Goal: Information Seeking & Learning: Learn about a topic

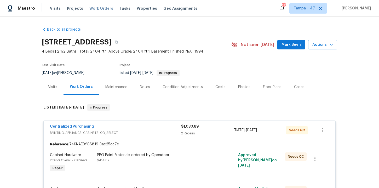
click at [105, 9] on span "Work Orders" at bounding box center [101, 8] width 24 height 5
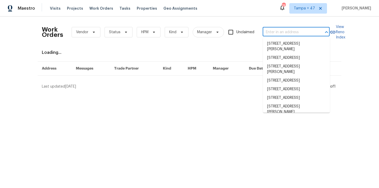
click at [281, 33] on input "text" at bounding box center [289, 32] width 52 height 8
paste input "75 Sunset Dr Berea, OH 44017"
type input "75 Sunset Dr Berea, OH 44017"
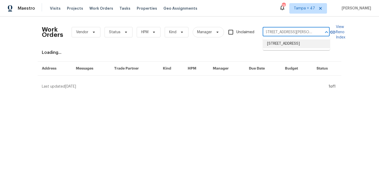
click at [287, 42] on li "75 Sunset Dr, Berea, OH 44017" at bounding box center [296, 43] width 67 height 9
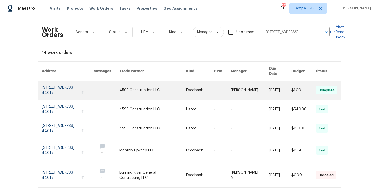
click at [53, 87] on link at bounding box center [68, 90] width 52 height 19
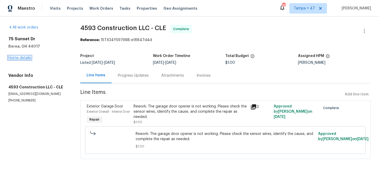
click at [25, 58] on link "Home details" at bounding box center [19, 58] width 23 height 4
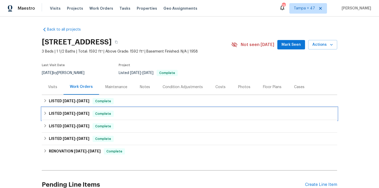
click at [132, 114] on div "LISTED 8/8/25 - 8/10/25 Complete" at bounding box center [189, 114] width 292 height 6
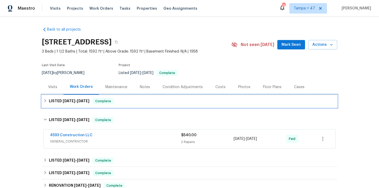
click at [131, 102] on div "LISTED 8/18/25 - 8/20/25 Complete" at bounding box center [189, 101] width 292 height 6
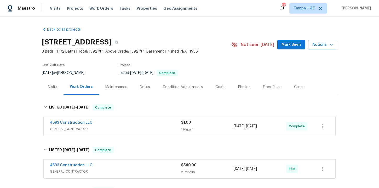
click at [133, 127] on span "GENERAL_CONTRACTOR" at bounding box center [115, 128] width 131 height 5
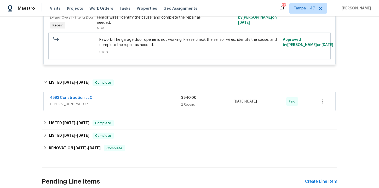
scroll to position [160, 0]
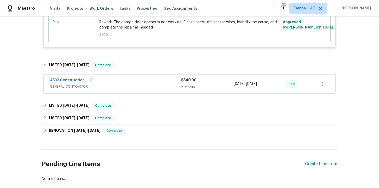
click at [143, 89] on span "GENERAL_CONTRACTOR" at bounding box center [115, 86] width 131 height 5
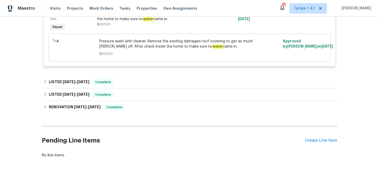
scroll to position [324, 0]
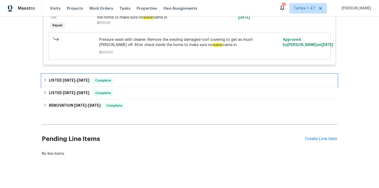
click at [140, 83] on div "LISTED 7/29/25 - 8/4/25 Complete" at bounding box center [189, 80] width 292 height 6
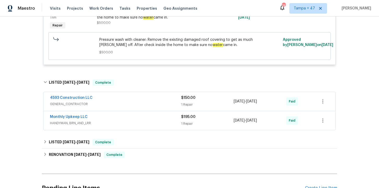
click at [161, 118] on div "Monthly Upkeep LLC" at bounding box center [115, 117] width 131 height 6
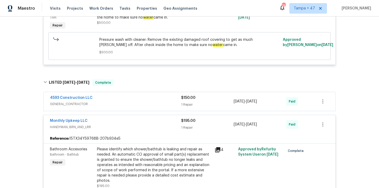
click at [149, 103] on span "GENERAL_CONTRACTOR" at bounding box center [115, 103] width 131 height 5
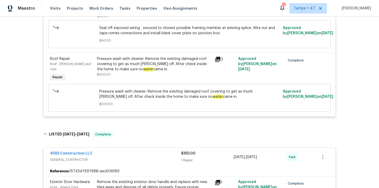
scroll to position [270, 0]
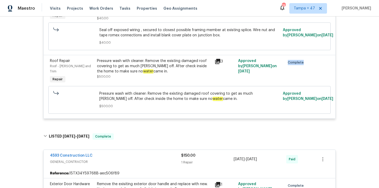
drag, startPoint x: 305, startPoint y: 69, endPoint x: 287, endPoint y: 68, distance: 18.3
click at [286, 68] on div "Complete" at bounding box center [295, 71] width 24 height 29
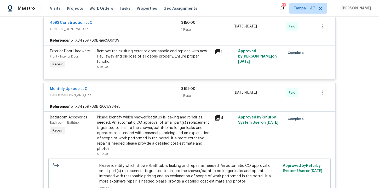
scroll to position [403, 0]
click at [103, 9] on span "Work Orders" at bounding box center [101, 8] width 24 height 5
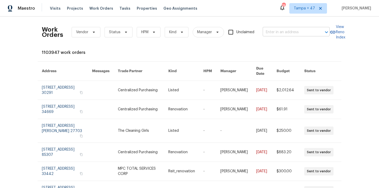
click at [278, 32] on input "text" at bounding box center [289, 32] width 52 height 8
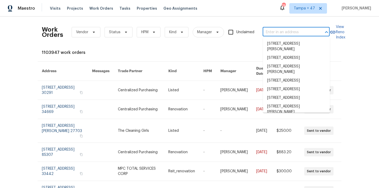
paste input "754 E 256th St Euclid, OH 44132"
type input "754 E 256th St Euclid, OH 44132"
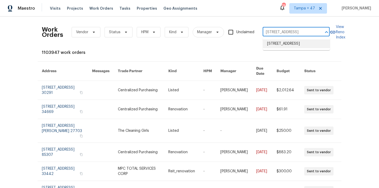
click at [281, 42] on li "754 E 256th St, Euclid, OH 44132" at bounding box center [296, 43] width 67 height 9
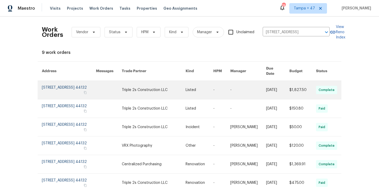
click at [63, 85] on link at bounding box center [69, 90] width 54 height 18
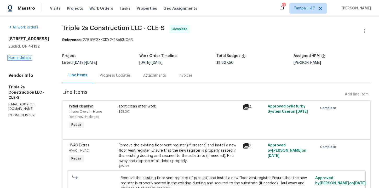
click at [23, 57] on link "Home details" at bounding box center [19, 58] width 23 height 4
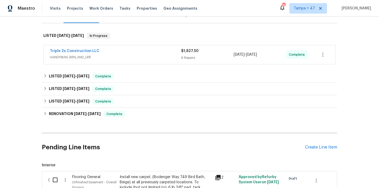
scroll to position [84, 0]
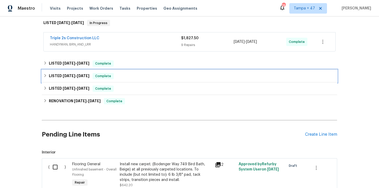
click at [128, 77] on div "LISTED 7/30/25 - 7/30/25 Complete" at bounding box center [189, 76] width 292 height 6
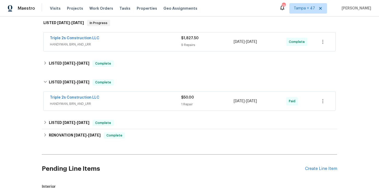
click at [135, 102] on span "HANDYMAN, BRN_AND_LRR" at bounding box center [115, 103] width 131 height 5
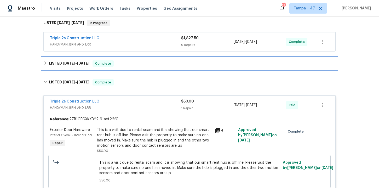
click at [134, 67] on div "LISTED 8/10/25 - 8/10/25 Complete" at bounding box center [189, 63] width 295 height 13
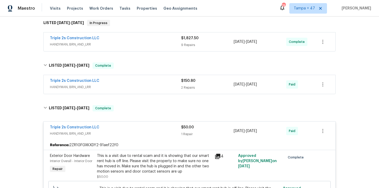
click at [153, 91] on div "Triple 2s Construction LLC HANDYMAN, BRN_AND_LRR $150.80 2 Repairs 8/10/2025 - …" at bounding box center [190, 84] width 292 height 19
click at [152, 84] on span "HANDYMAN, BRN_AND_LRR" at bounding box center [115, 86] width 131 height 5
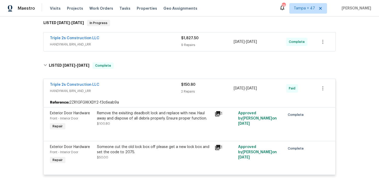
click at [147, 38] on div "Triple 2s Construction LLC" at bounding box center [115, 39] width 131 height 6
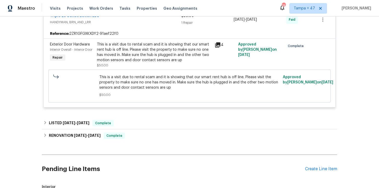
scroll to position [833, 0]
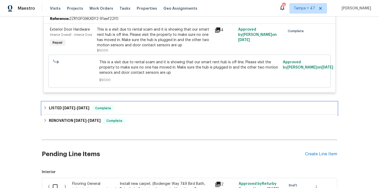
click at [158, 105] on div "LISTED 7/22/25 - 7/23/25 Complete" at bounding box center [189, 108] width 292 height 6
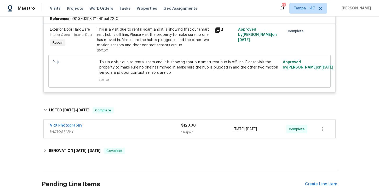
click at [160, 125] on div "VRX Photography" at bounding box center [115, 126] width 131 height 6
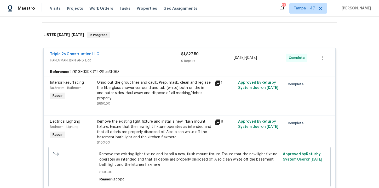
scroll to position [67, 0]
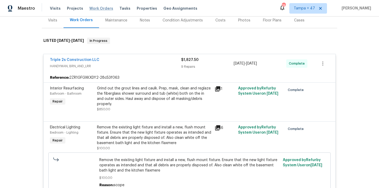
click at [100, 10] on span "Work Orders" at bounding box center [101, 8] width 24 height 5
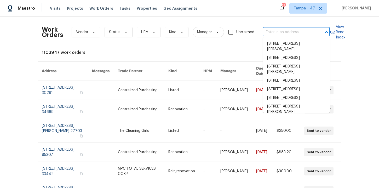
click at [281, 35] on input "text" at bounding box center [289, 32] width 52 height 8
paste input "2330 Judy Dr Parma, OH 44134"
type input "2330 Judy Dr Parma, OH 44134"
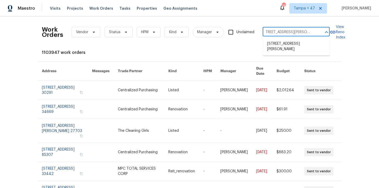
click at [284, 46] on li "2330 Judy Dr, Parma, OH 44134" at bounding box center [296, 46] width 67 height 14
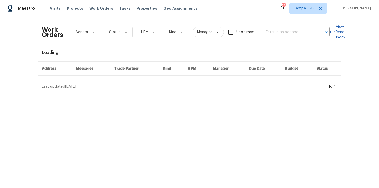
type input "2330 Judy Dr, Parma, OH 44134"
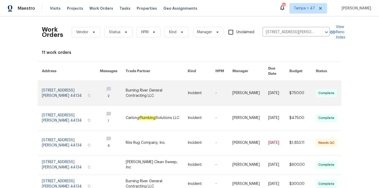
click at [61, 87] on link at bounding box center [71, 93] width 58 height 25
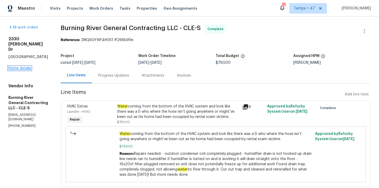
click at [27, 66] on link "Home details" at bounding box center [19, 68] width 23 height 4
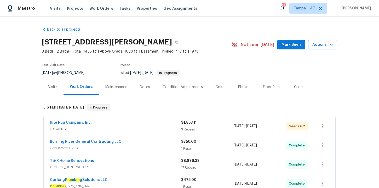
scroll to position [50, 0]
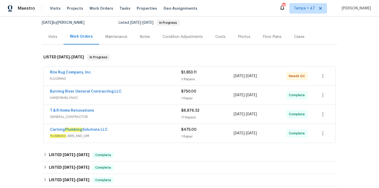
click at [140, 129] on div "Carlong Plumbing Solutions LLC" at bounding box center [115, 130] width 131 height 6
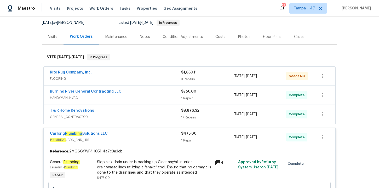
click at [137, 115] on span "GENERAL_CONTRACTOR" at bounding box center [115, 116] width 131 height 5
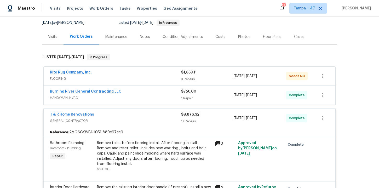
click at [134, 94] on div "Burning River General Contracting LLC" at bounding box center [115, 92] width 131 height 6
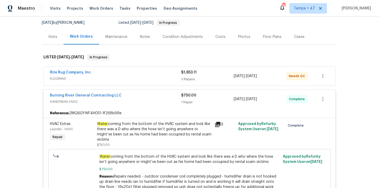
click at [129, 74] on div "Rite Rug Company, Inc." at bounding box center [115, 73] width 131 height 6
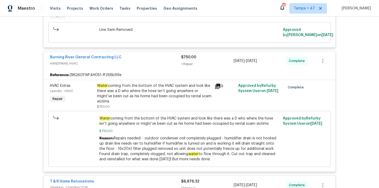
scroll to position [312, 0]
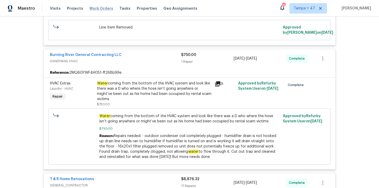
click at [99, 9] on span "Work Orders" at bounding box center [101, 8] width 24 height 5
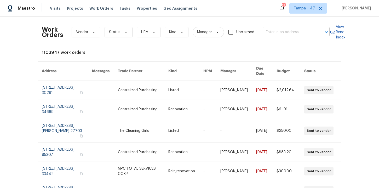
click at [290, 33] on input "text" at bounding box center [289, 32] width 52 height 8
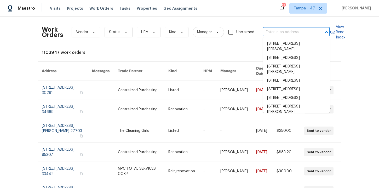
paste input "7925 Boone Trce Nashville, TN 37221"
type input "7925 Boone Trce Nashville, TN 37221"
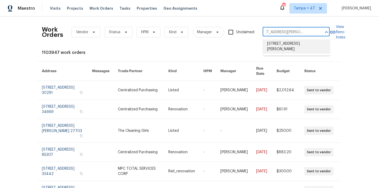
click at [286, 45] on li "7925 Boone Trce, Nashville, TN 37221" at bounding box center [296, 46] width 67 height 14
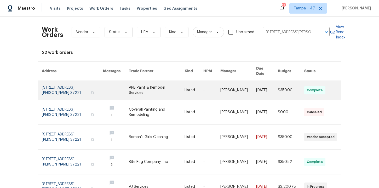
click at [62, 85] on link at bounding box center [72, 90] width 61 height 19
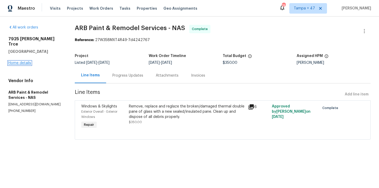
click at [25, 61] on link "Home details" at bounding box center [19, 63] width 23 height 4
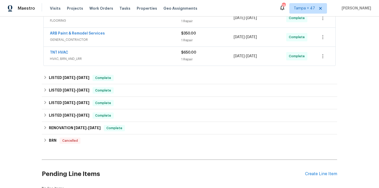
scroll to position [189, 0]
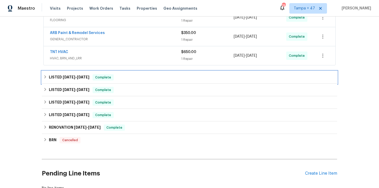
click at [130, 79] on div "LISTED 8/6/25 - 8/7/25 Complete" at bounding box center [189, 77] width 292 height 6
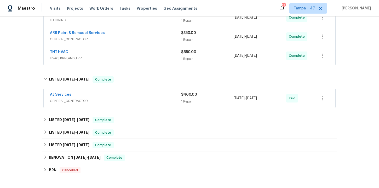
click at [130, 96] on div "AJ Services" at bounding box center [115, 95] width 131 height 6
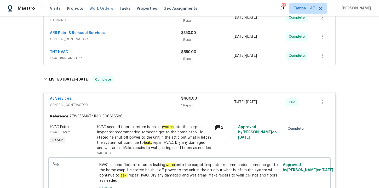
click at [94, 9] on span "Work Orders" at bounding box center [101, 8] width 24 height 5
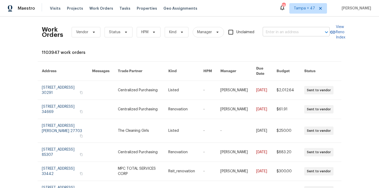
click at [278, 31] on input "text" at bounding box center [289, 32] width 52 height 8
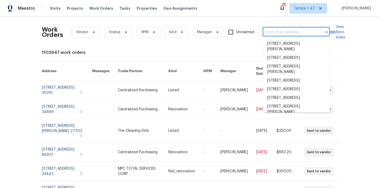
paste input "145 Shadowbrook Trce Covington, GA 30016"
type input "145 Shadowbrook Trce Covington, GA 30016"
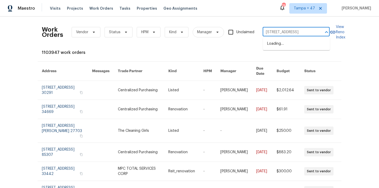
scroll to position [0, 27]
click at [289, 42] on li "145 Shadowbrook Trce, Covington, GA 30016" at bounding box center [296, 43] width 67 height 9
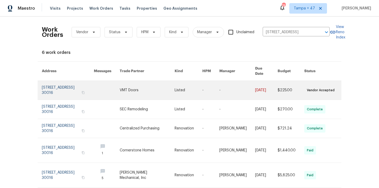
click at [69, 85] on link at bounding box center [68, 90] width 52 height 19
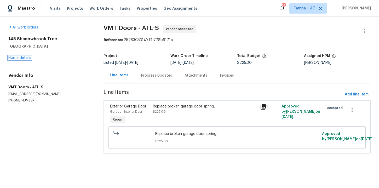
click at [27, 58] on link "Home details" at bounding box center [19, 58] width 23 height 4
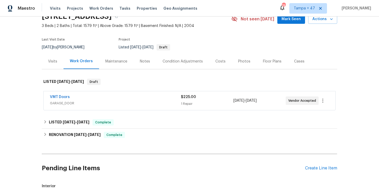
scroll to position [39, 0]
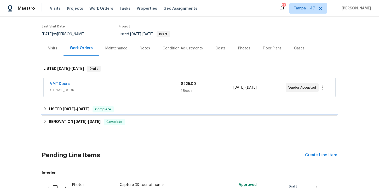
click at [132, 120] on div "RENOVATION 5/5/25 - 5/13/25 Complete" at bounding box center [189, 122] width 292 height 6
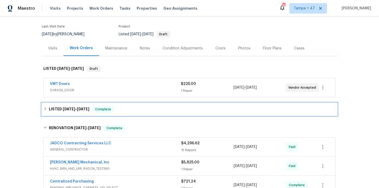
click at [133, 104] on div "LISTED 8/18/25 - 8/21/25 Complete" at bounding box center [189, 109] width 295 height 13
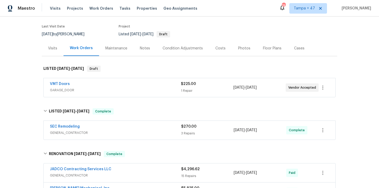
click at [133, 130] on div "SEC Remodeling" at bounding box center [115, 127] width 131 height 6
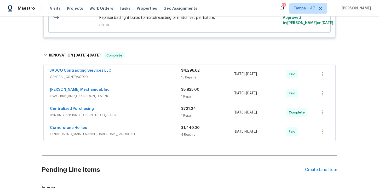
scroll to position [354, 0]
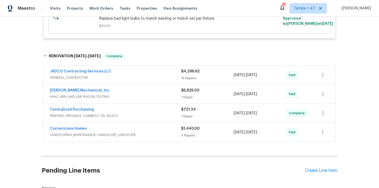
click at [135, 90] on div "JH Martin Mechanical, Inc" at bounding box center [115, 91] width 131 height 6
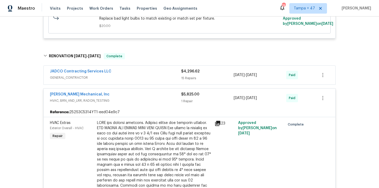
click at [164, 72] on div "JADCO Contracting Services LLC" at bounding box center [115, 72] width 131 height 6
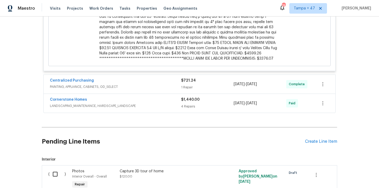
scroll to position [1451, 0]
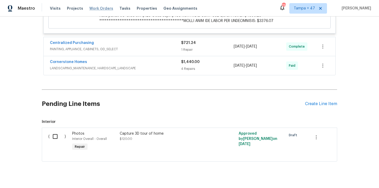
click at [103, 9] on span "Work Orders" at bounding box center [101, 8] width 24 height 5
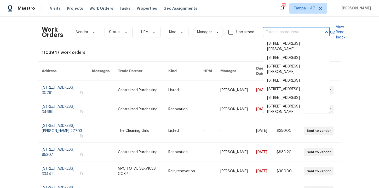
click at [279, 34] on input "text" at bounding box center [289, 32] width 52 height 8
paste input "5512 Pride Mountain St North Las Vegas, NV 89031"
type input "5512 Pride Mountain St North Las Vegas, NV 89031"
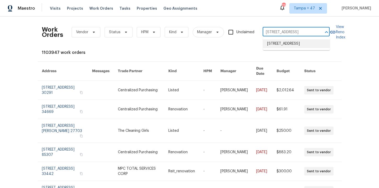
click at [288, 45] on li "5512 Pride Mountain St, North Las Vegas, NV 89031" at bounding box center [296, 43] width 67 height 9
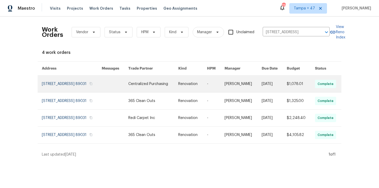
click at [56, 88] on link at bounding box center [72, 84] width 60 height 17
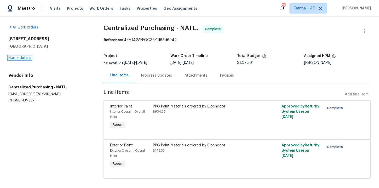
click at [23, 59] on link "Home details" at bounding box center [19, 58] width 23 height 4
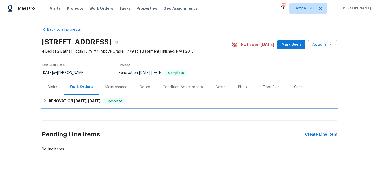
click at [153, 102] on div "RENOVATION 8/18/25 - 8/22/25 Complete" at bounding box center [189, 101] width 292 height 6
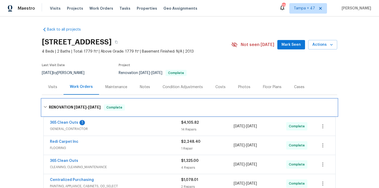
scroll to position [56, 0]
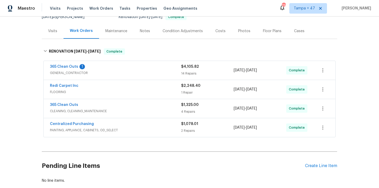
click at [155, 125] on div "Centralized Purchasing" at bounding box center [115, 124] width 131 height 6
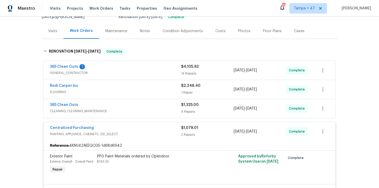
click at [149, 111] on span "CLEANING, CLEANING_MAINTENANCE" at bounding box center [115, 110] width 131 height 5
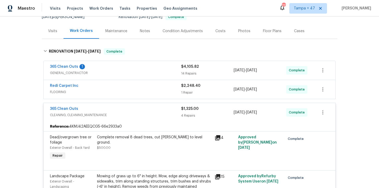
click at [163, 90] on span "FLOORING" at bounding box center [115, 91] width 131 height 5
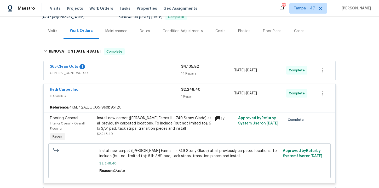
click at [155, 71] on span "GENERAL_CONTRACTOR" at bounding box center [115, 72] width 131 height 5
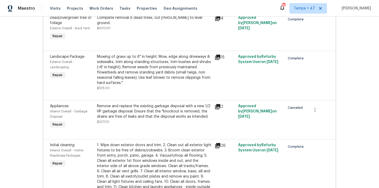
scroll to position [1120, 0]
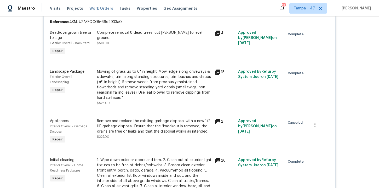
click at [102, 10] on span "Work Orders" at bounding box center [101, 8] width 24 height 5
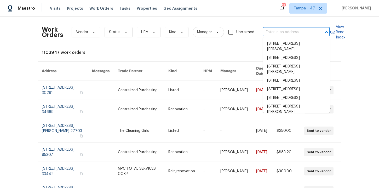
click at [290, 34] on input "text" at bounding box center [289, 32] width 52 height 8
paste input "11563 Oak Meadow Ln Jacksonville, FL 32218"
type input "11563 Oak Meadow Ln Jacksonville, FL 32218"
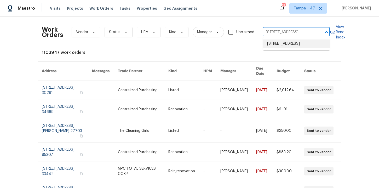
click at [296, 44] on li "11563 Oak Meadow Ln, Jacksonville, FL 32218" at bounding box center [296, 43] width 67 height 9
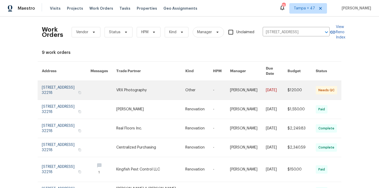
click at [59, 83] on link at bounding box center [66, 90] width 49 height 19
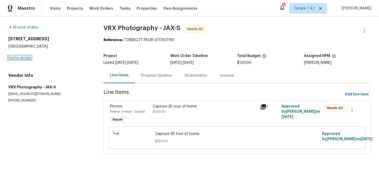
click at [22, 58] on link "Home details" at bounding box center [19, 58] width 23 height 4
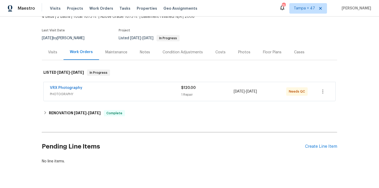
scroll to position [46, 0]
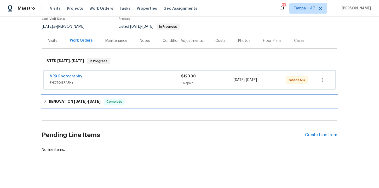
click at [142, 101] on div "RENOVATION 7/30/25 - 8/18/25 Complete" at bounding box center [189, 102] width 292 height 6
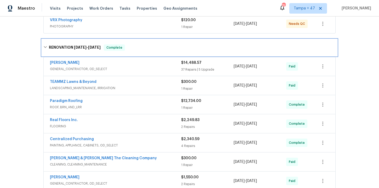
scroll to position [105, 0]
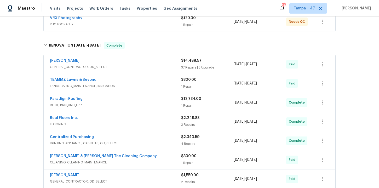
click at [153, 64] on span "GENERAL_CONTRACTOR, OD_SELECT" at bounding box center [115, 66] width 131 height 5
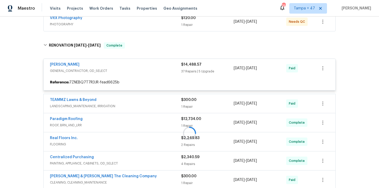
click at [144, 25] on span "PHOTOGRAPHY" at bounding box center [115, 24] width 131 height 5
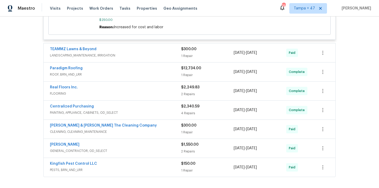
scroll to position [2472, 0]
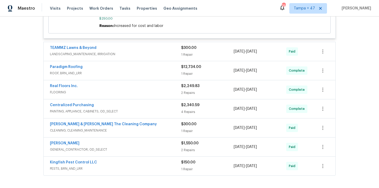
click at [144, 94] on span "FLOORING" at bounding box center [115, 92] width 131 height 5
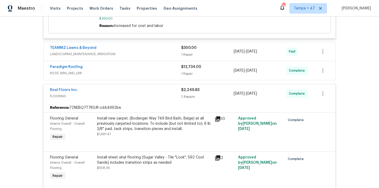
click at [138, 73] on span "ROOF, BRN_AND_LRR" at bounding box center [115, 73] width 131 height 5
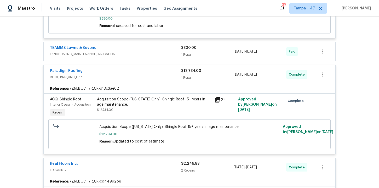
click at [146, 51] on div "TEAMMZ Lawns & Beyond" at bounding box center [115, 48] width 131 height 6
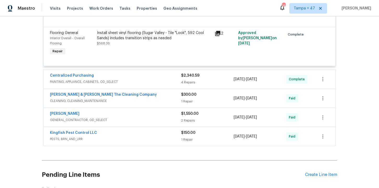
scroll to position [2777, 0]
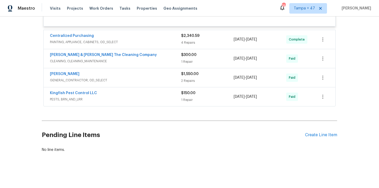
click at [156, 44] on span "PAINTING, APPLIANCE, CABINETS, OD_SELECT" at bounding box center [115, 41] width 131 height 5
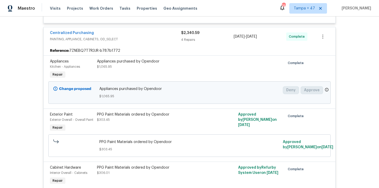
scroll to position [2982, 0]
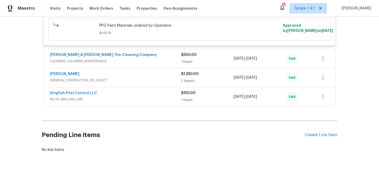
click at [151, 101] on span "PESTS, BRN_AND_LRR" at bounding box center [115, 99] width 131 height 5
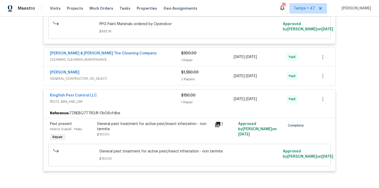
click at [140, 76] on div "Eric Hernandez" at bounding box center [115, 73] width 131 height 6
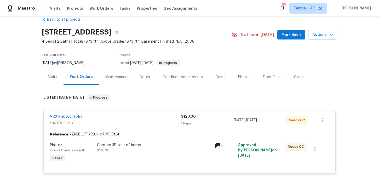
scroll to position [12, 0]
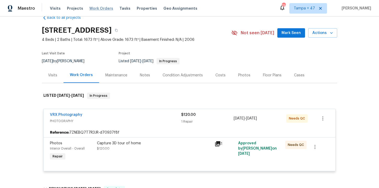
click at [95, 8] on span "Work Orders" at bounding box center [101, 8] width 24 height 5
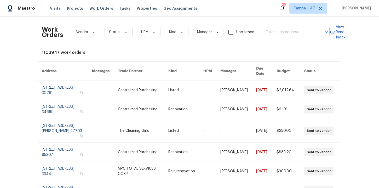
click at [272, 33] on input "text" at bounding box center [289, 32] width 52 height 8
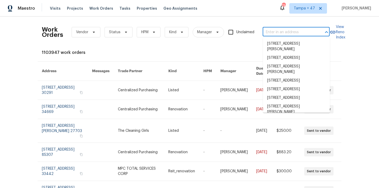
paste input "120 Marion Oaks Mnr Ocala, FL 34473"
type input "120 Marion Oaks Mnr Ocala, FL 34473"
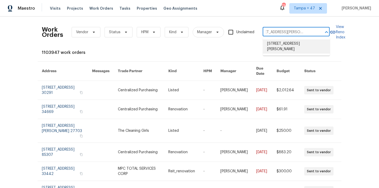
click at [280, 46] on li "120 Marion Oaks Mnr, Ocala, FL 34473" at bounding box center [296, 46] width 67 height 14
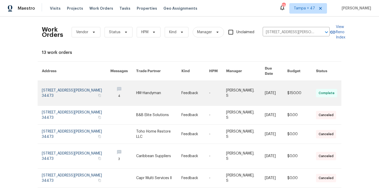
click at [60, 86] on link at bounding box center [76, 93] width 68 height 25
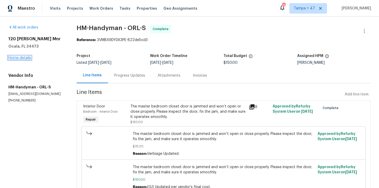
click at [25, 58] on link "Home details" at bounding box center [19, 58] width 23 height 4
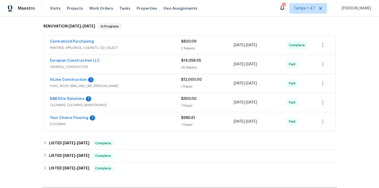
scroll to position [83, 0]
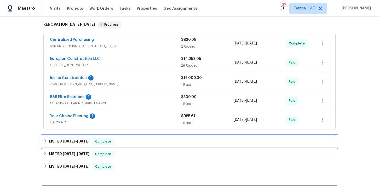
click at [128, 141] on div "LISTED 8/12/25 - 8/25/25 Complete" at bounding box center [189, 141] width 292 height 6
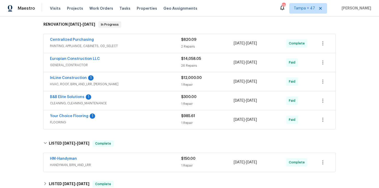
click at [135, 162] on div "HM-Handyman" at bounding box center [115, 159] width 131 height 6
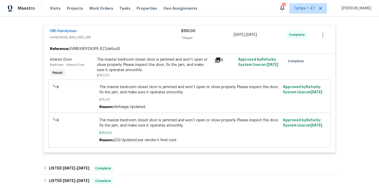
scroll to position [259, 0]
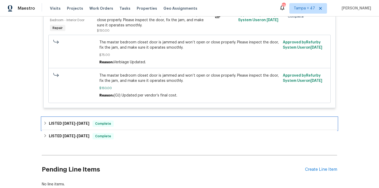
click at [133, 122] on div "LISTED 5/16/25 - 5/28/25 Complete" at bounding box center [189, 123] width 292 height 6
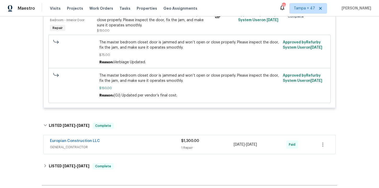
click at [135, 146] on span "GENERAL_CONTRACTOR" at bounding box center [115, 146] width 131 height 5
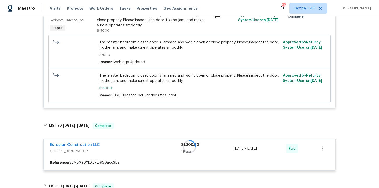
scroll to position [344, 0]
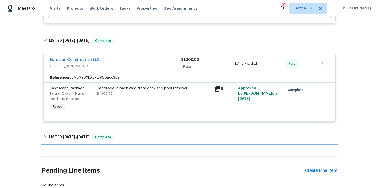
click at [134, 141] on div "LISTED 5/8/25 - 5/9/25 Complete" at bounding box center [189, 137] width 295 height 13
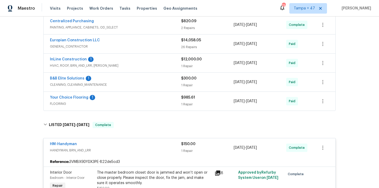
scroll to position [82, 0]
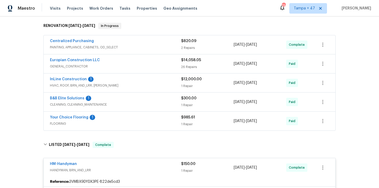
click at [133, 119] on div "Your Choice Flooring 1" at bounding box center [115, 118] width 131 height 6
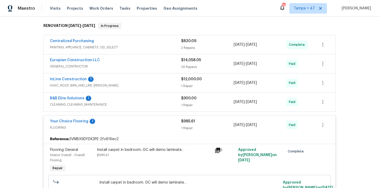
click at [140, 83] on span "HVAC, ROOF, BRN_AND_LRR, WELLS" at bounding box center [115, 85] width 131 height 5
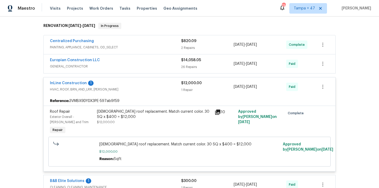
click at [165, 45] on span "PAINTING, APPLIANCE, CABINETS, OD_SELECT" at bounding box center [115, 47] width 131 height 5
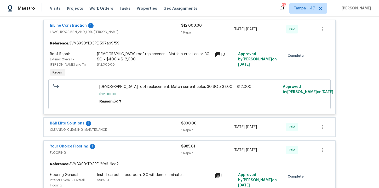
scroll to position [268, 0]
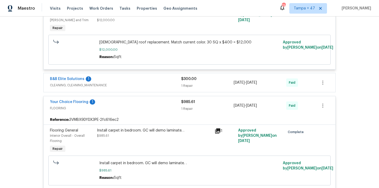
click at [170, 87] on span "CLEANING, CLEANING_MAINTENANCE" at bounding box center [115, 85] width 131 height 5
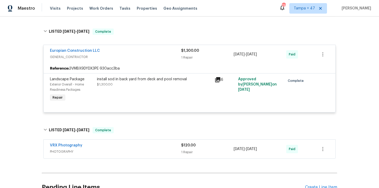
scroll to position [794, 0]
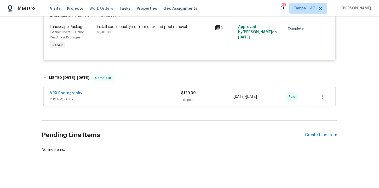
click at [106, 9] on span "Work Orders" at bounding box center [101, 8] width 24 height 5
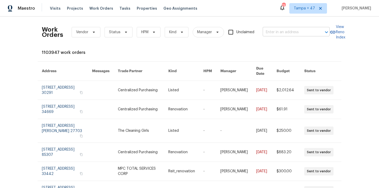
click at [280, 30] on input "text" at bounding box center [289, 32] width 52 height 8
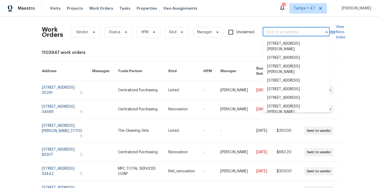
paste input "549 Florida Ave Herndon true 204, VA 20170"
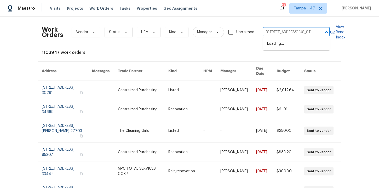
type input "549 Florida Ave Herndon"
click at [281, 47] on li "549 Florida Ave Apt 204, Herndon, VA 20170" at bounding box center [296, 43] width 67 height 9
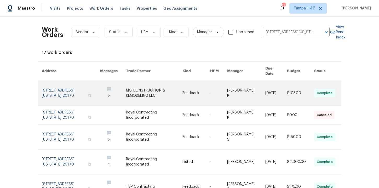
click at [59, 91] on link at bounding box center [71, 93] width 58 height 25
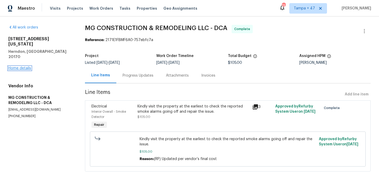
click at [25, 66] on link "Home details" at bounding box center [19, 68] width 23 height 4
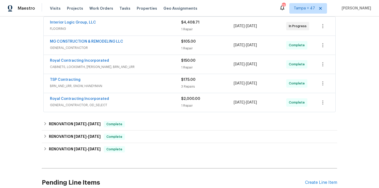
scroll to position [102, 0]
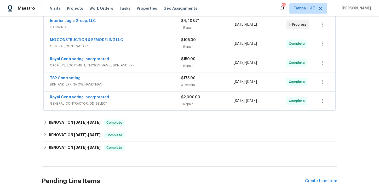
click at [159, 102] on span "GENERAL_CONTRACTOR, OD_SELECT" at bounding box center [115, 103] width 131 height 5
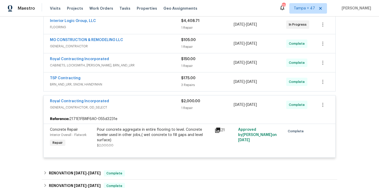
click at [151, 84] on span "BRN_AND_LRR, SNOW, HANDYMAN" at bounding box center [115, 84] width 131 height 5
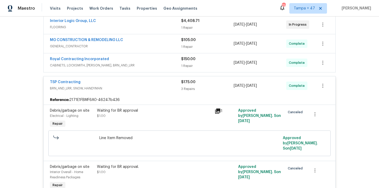
click at [147, 57] on div "Royal Contracting Incorporated" at bounding box center [115, 59] width 131 height 6
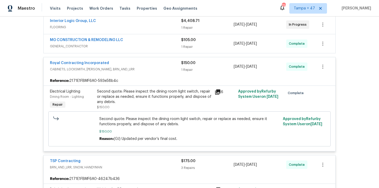
click at [145, 44] on span "GENERAL_CONTRACTOR" at bounding box center [115, 46] width 131 height 5
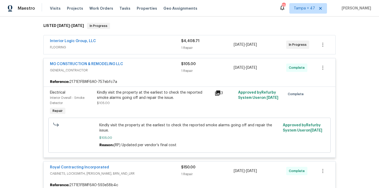
scroll to position [81, 0]
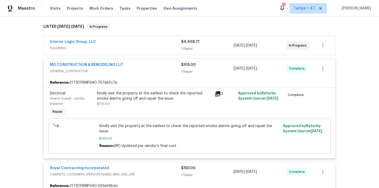
click at [146, 52] on div "Interior Logic Group, LLC FLOORING $4,408.71 1 Repair 7/31/2025 - 8/5/2025 In P…" at bounding box center [190, 45] width 292 height 19
click at [146, 45] on span "FLOORING" at bounding box center [115, 47] width 131 height 5
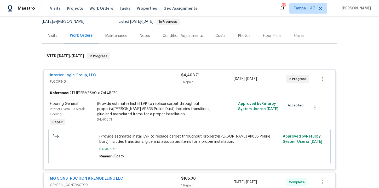
scroll to position [44, 0]
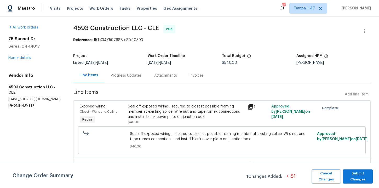
click at [130, 71] on div "Progress Updates" at bounding box center [126, 75] width 43 height 15
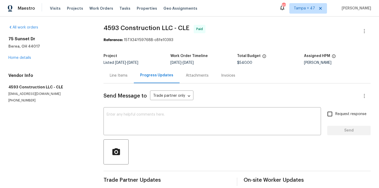
scroll to position [6, 0]
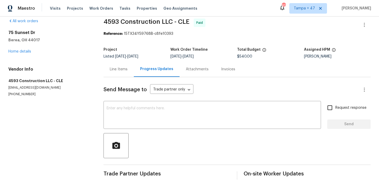
click at [122, 69] on div "Line Items" at bounding box center [119, 69] width 18 height 5
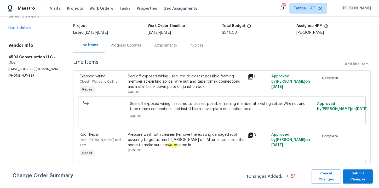
scroll to position [44, 0]
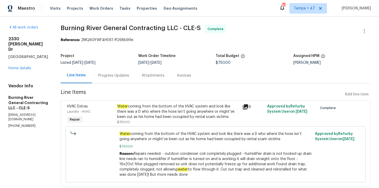
click at [123, 82] on div "Progress Updates" at bounding box center [113, 75] width 43 height 15
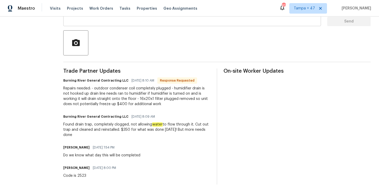
scroll to position [114, 0]
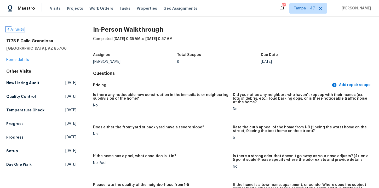
click at [15, 30] on link "All visits" at bounding box center [15, 30] width 18 height 4
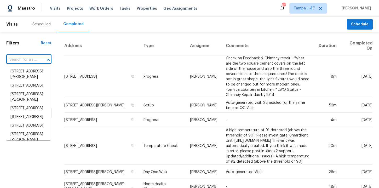
click at [24, 61] on input "text" at bounding box center [21, 60] width 31 height 8
paste input "5512 Pride Mountain St North Las Vegas, NV 89031"
type input "5512 Pride Mountain St North Las Vegas, NV 89031"
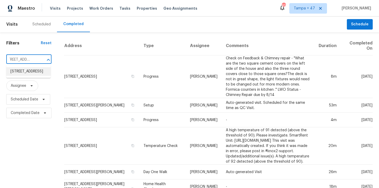
click at [37, 76] on li "5512 Pride Mountain St, North Las Vegas, NV 89031" at bounding box center [28, 71] width 44 height 9
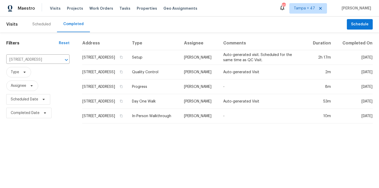
click at [169, 119] on td "In-Person Walkthrough" at bounding box center [154, 116] width 52 height 15
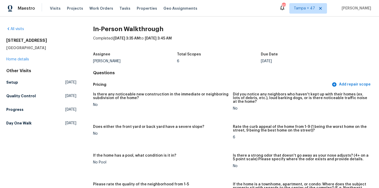
scroll to position [1, 0]
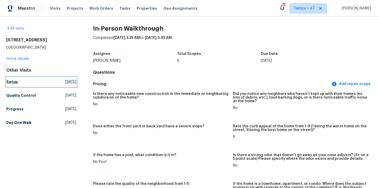
click at [11, 83] on h5 "Setup" at bounding box center [12, 81] width 12 height 5
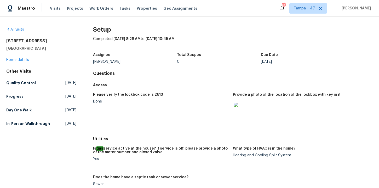
click at [14, 123] on h5 "In-Person Walkthrough" at bounding box center [28, 123] width 44 height 5
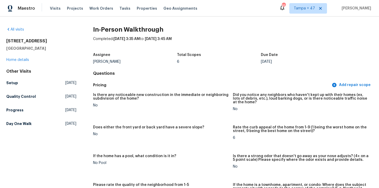
scroll to position [925, 0]
